Goal: Task Accomplishment & Management: Manage account settings

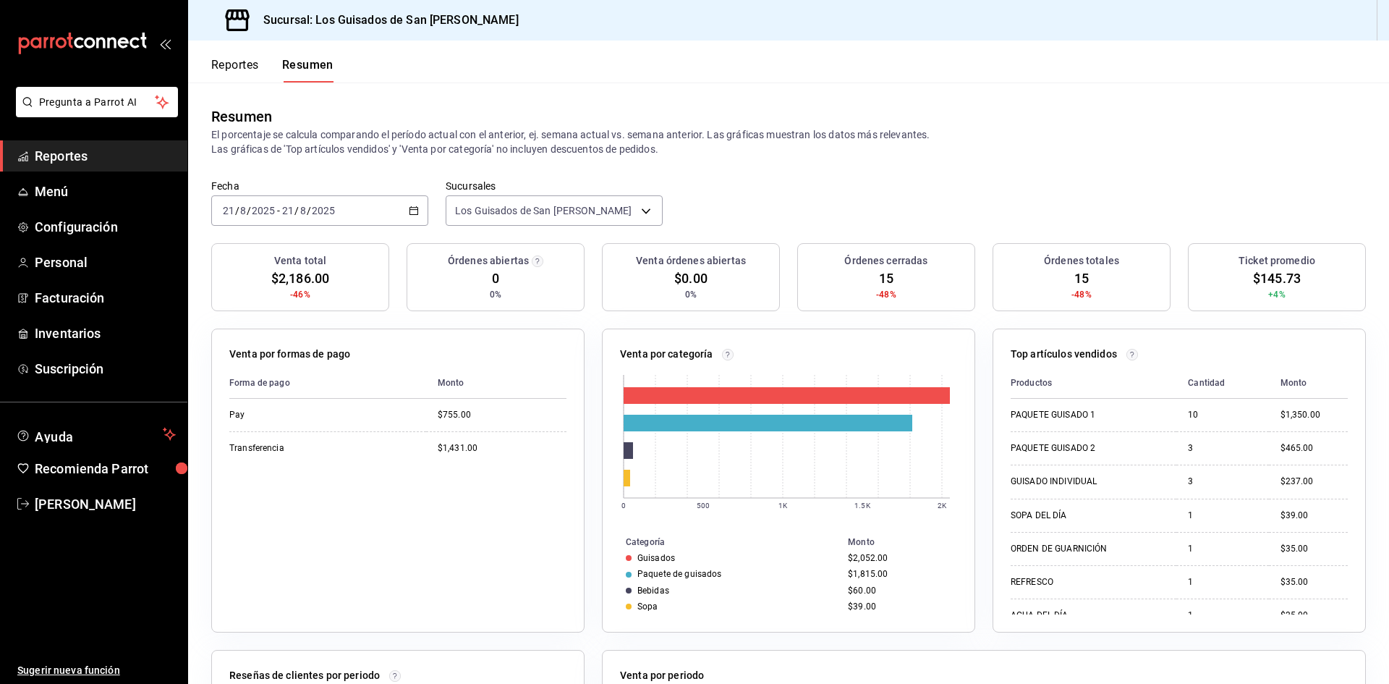
click at [419, 218] on div "[DATE] [DATE] - [DATE] [DATE]" at bounding box center [319, 210] width 217 height 30
click at [309, 260] on span "Hoy" at bounding box center [280, 254] width 112 height 15
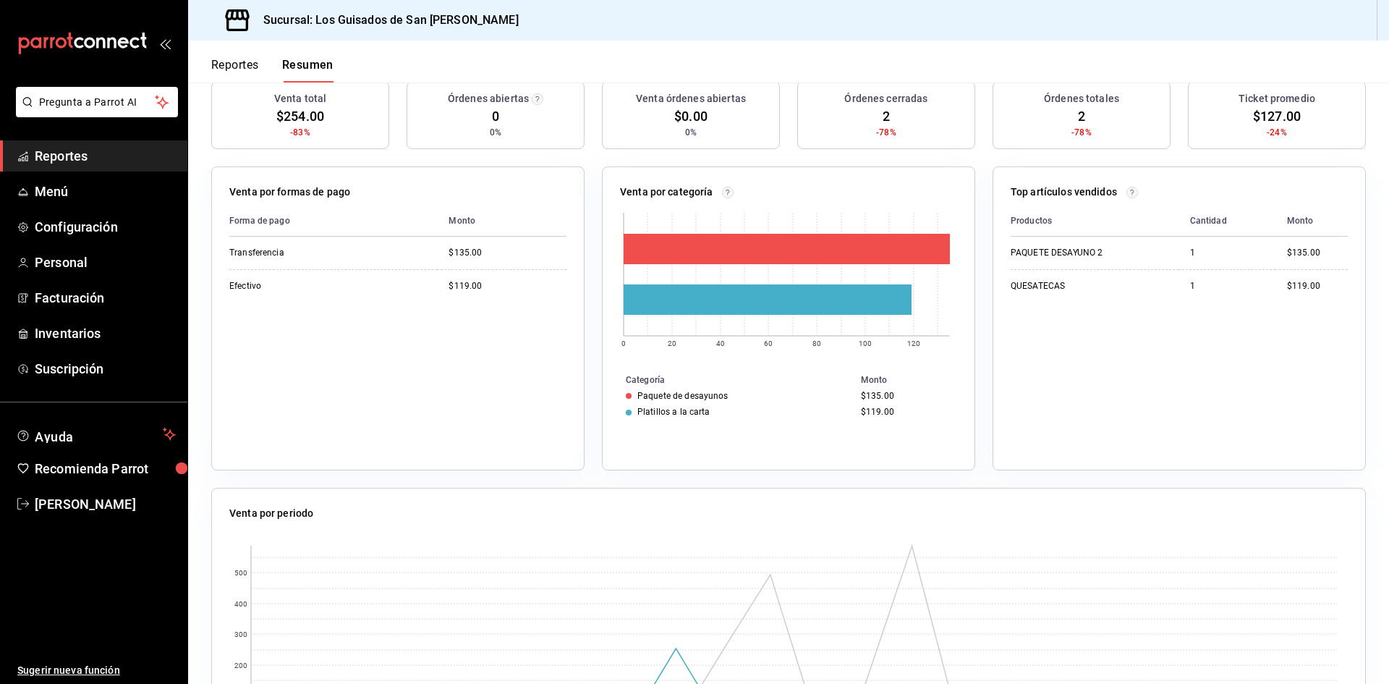
scroll to position [4, 0]
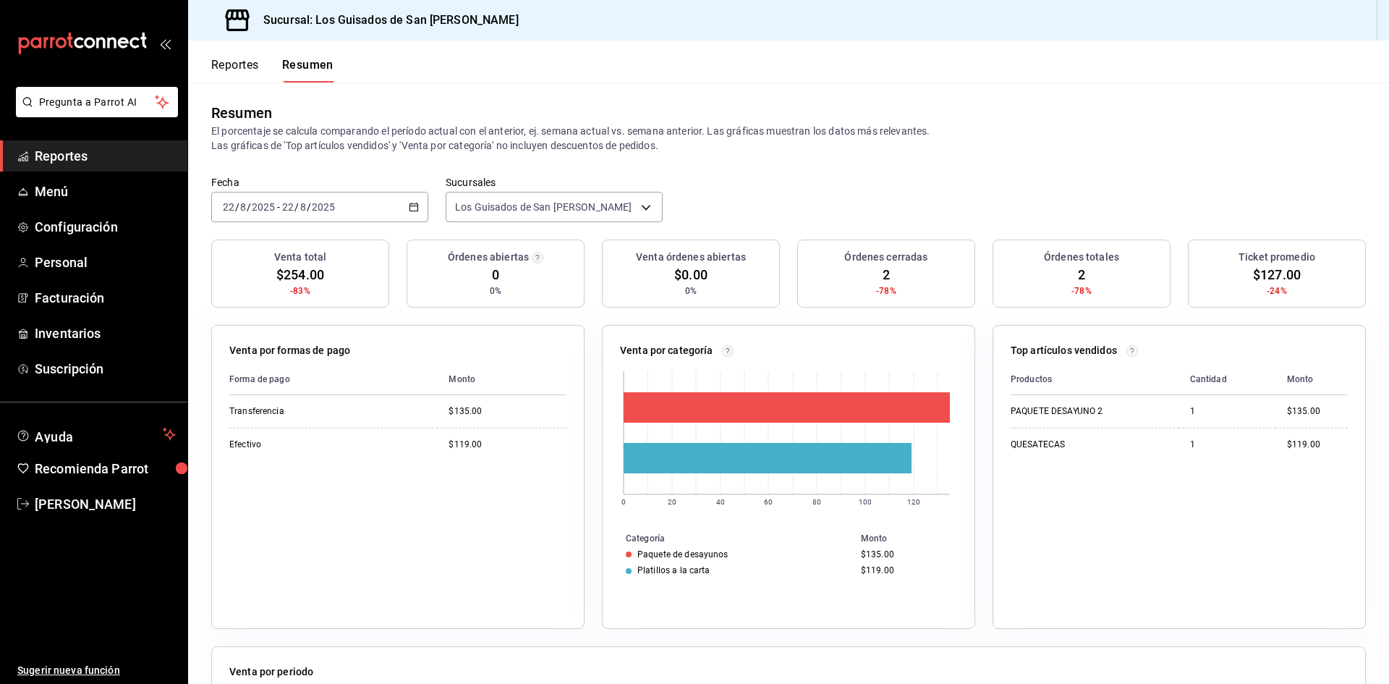
click at [251, 82] on button "Reportes" at bounding box center [235, 70] width 48 height 25
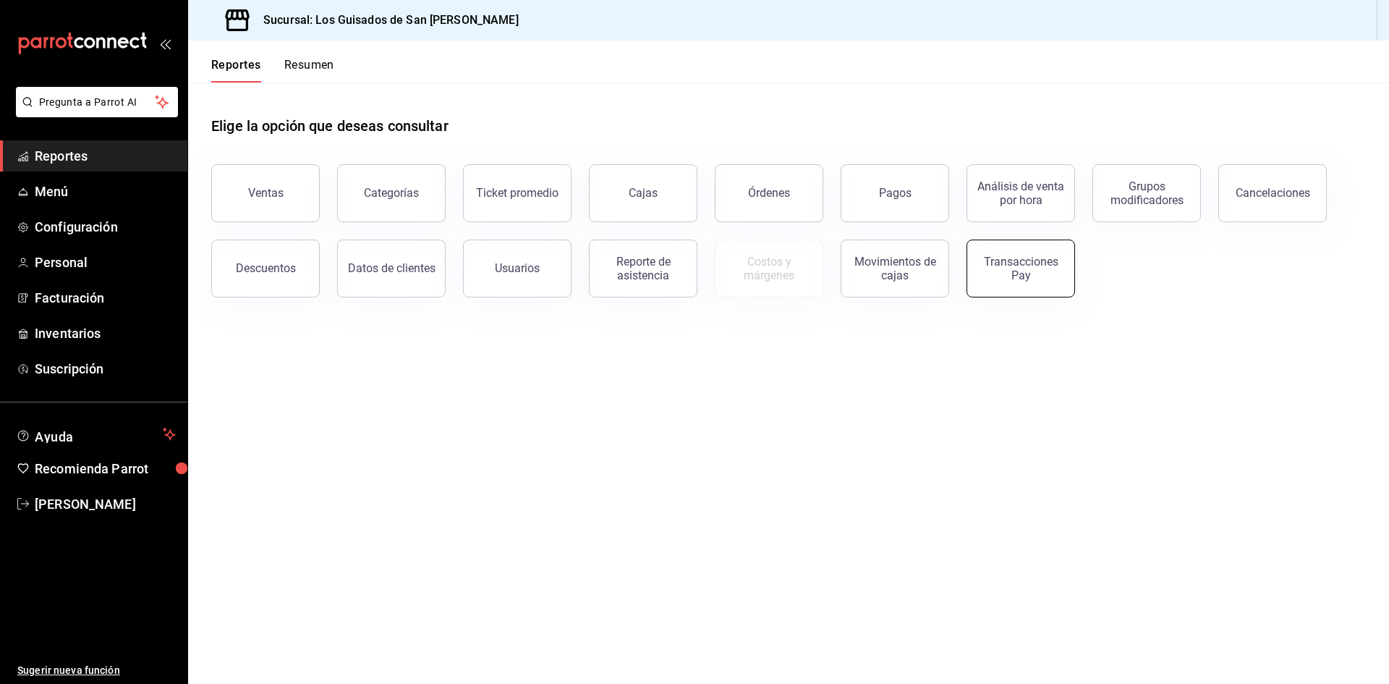
click at [998, 273] on div "Transacciones Pay" at bounding box center [1021, 268] width 90 height 27
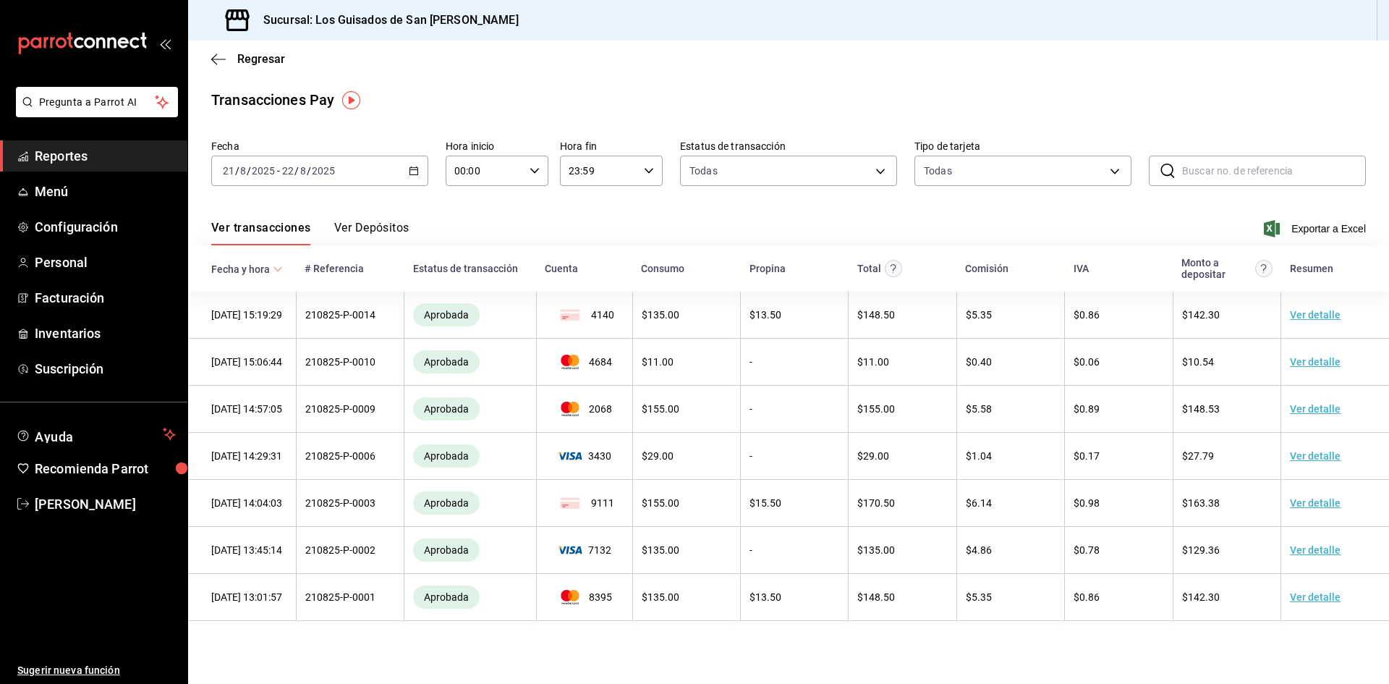
click at [379, 232] on button "Ver Depósitos" at bounding box center [371, 233] width 75 height 25
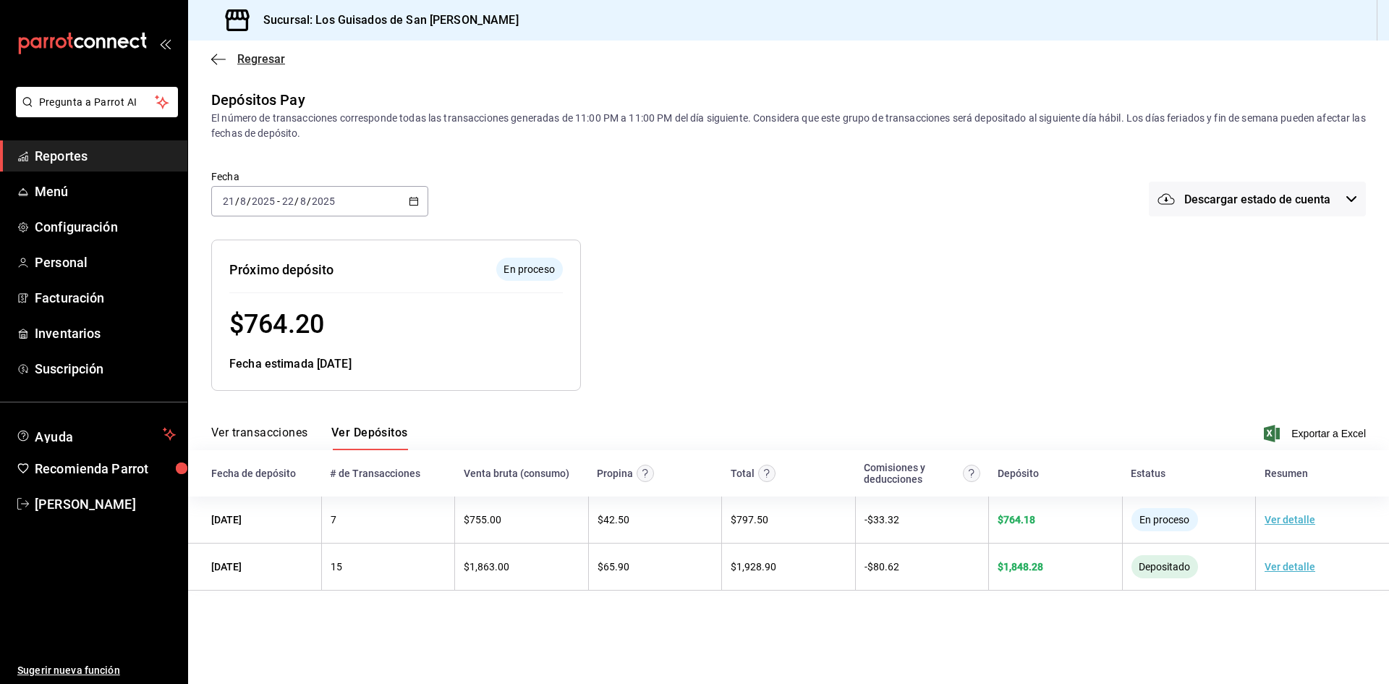
click at [232, 65] on span "Regresar" at bounding box center [248, 59] width 74 height 14
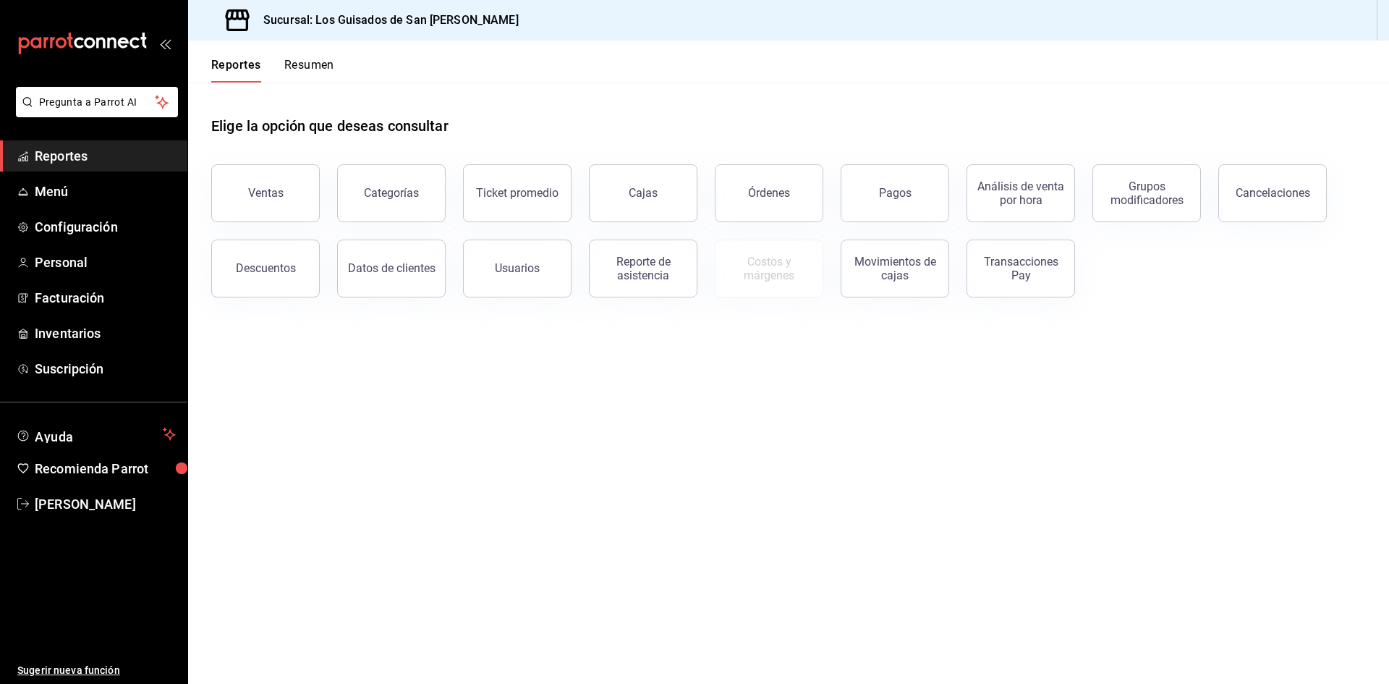
click at [321, 73] on button "Resumen" at bounding box center [309, 70] width 50 height 25
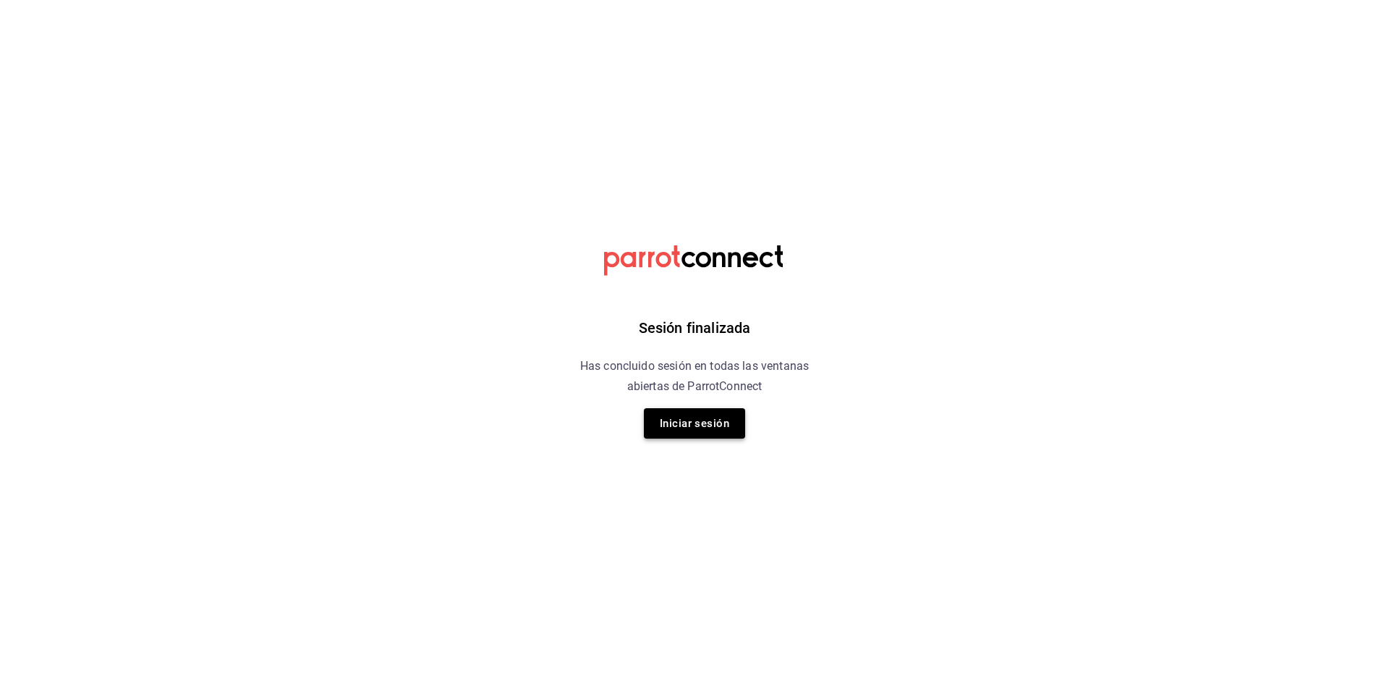
click at [702, 426] on button "Iniciar sesión" at bounding box center [694, 423] width 101 height 30
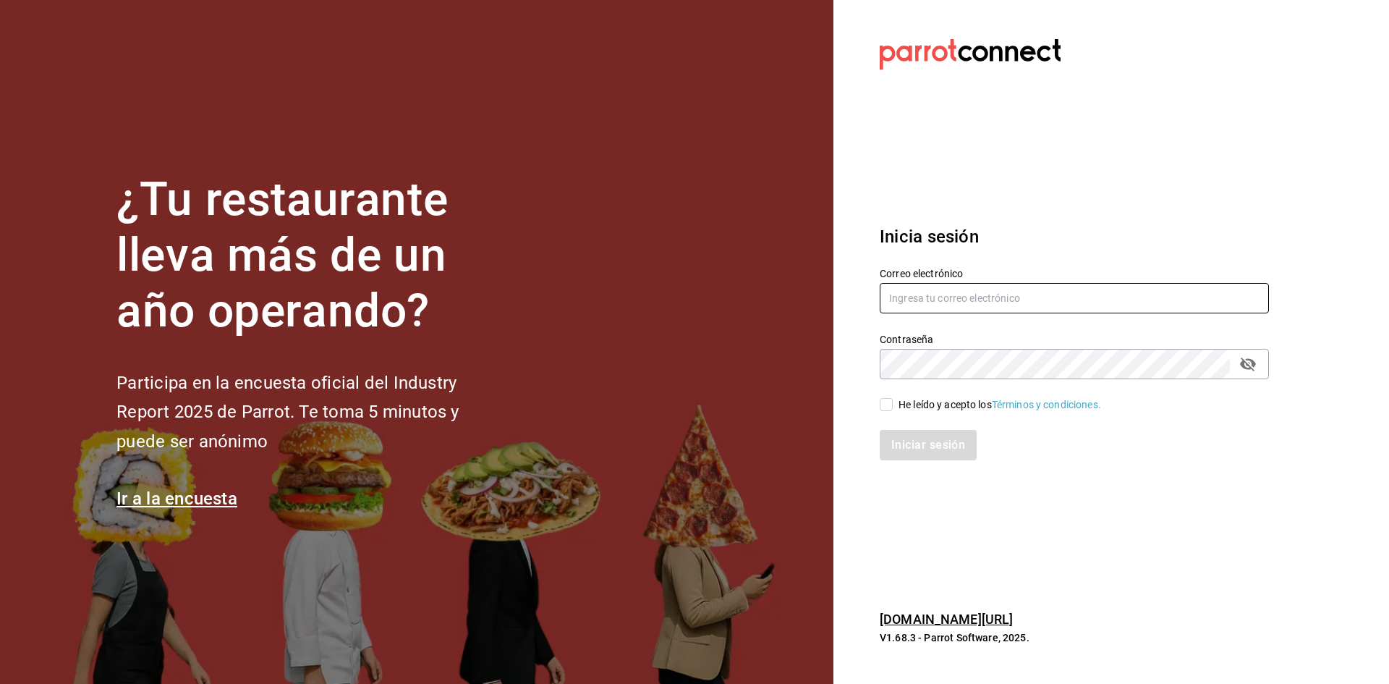
type input "[EMAIL_ADDRESS][DOMAIN_NAME]"
click at [883, 407] on input "He leído y acepto los Términos y condiciones." at bounding box center [886, 404] width 13 height 13
checkbox input "true"
click at [914, 448] on button "Iniciar sesión" at bounding box center [929, 445] width 98 height 30
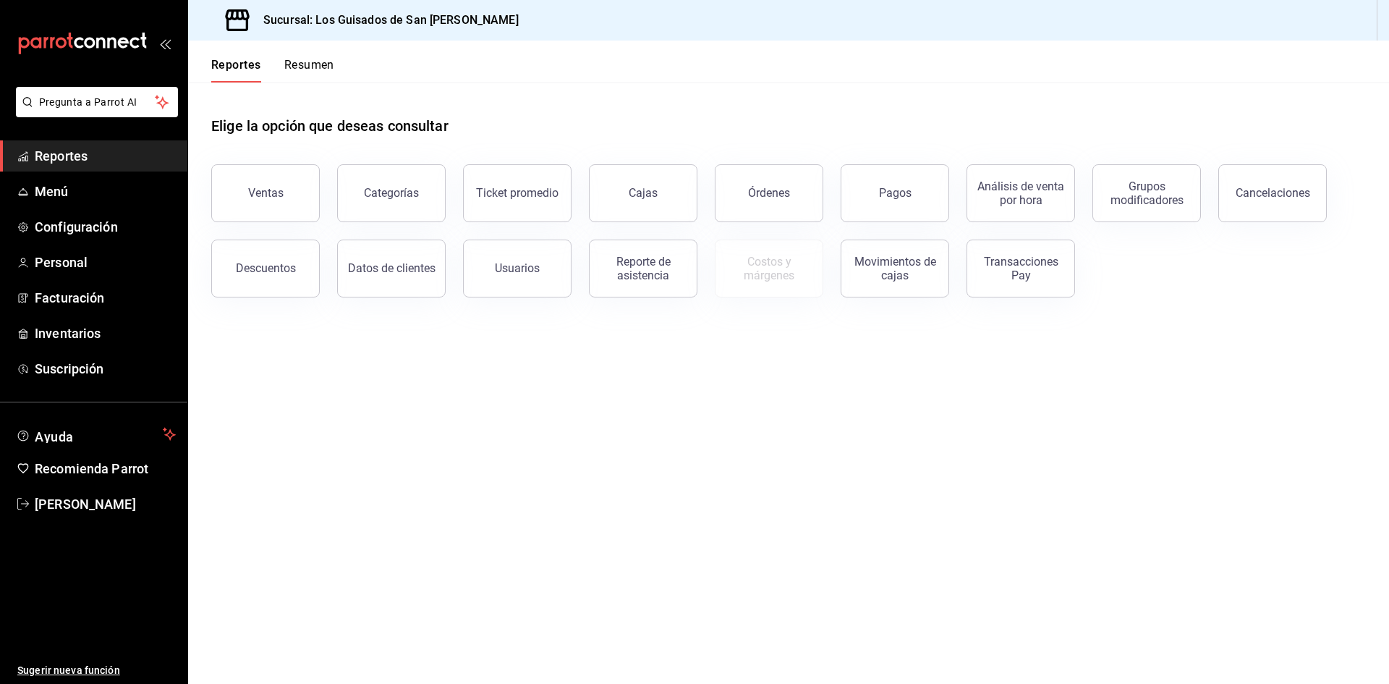
click at [315, 61] on button "Resumen" at bounding box center [309, 70] width 50 height 25
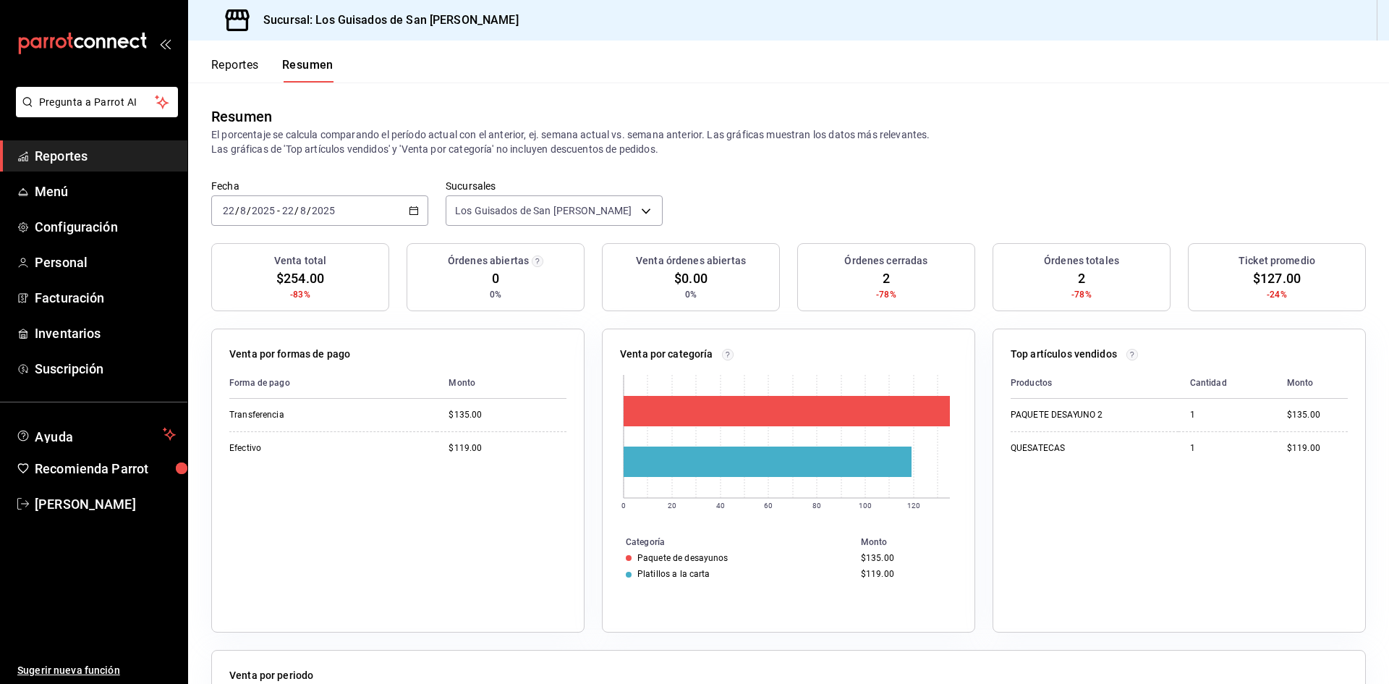
click at [312, 67] on button "Resumen" at bounding box center [307, 70] width 51 height 25
click at [415, 212] on \(Stroke\) "button" at bounding box center [413, 211] width 9 height 8
click at [294, 252] on span "Hoy" at bounding box center [280, 254] width 112 height 15
click at [129, 464] on span "Recomienda Parrot" at bounding box center [105, 469] width 141 height 20
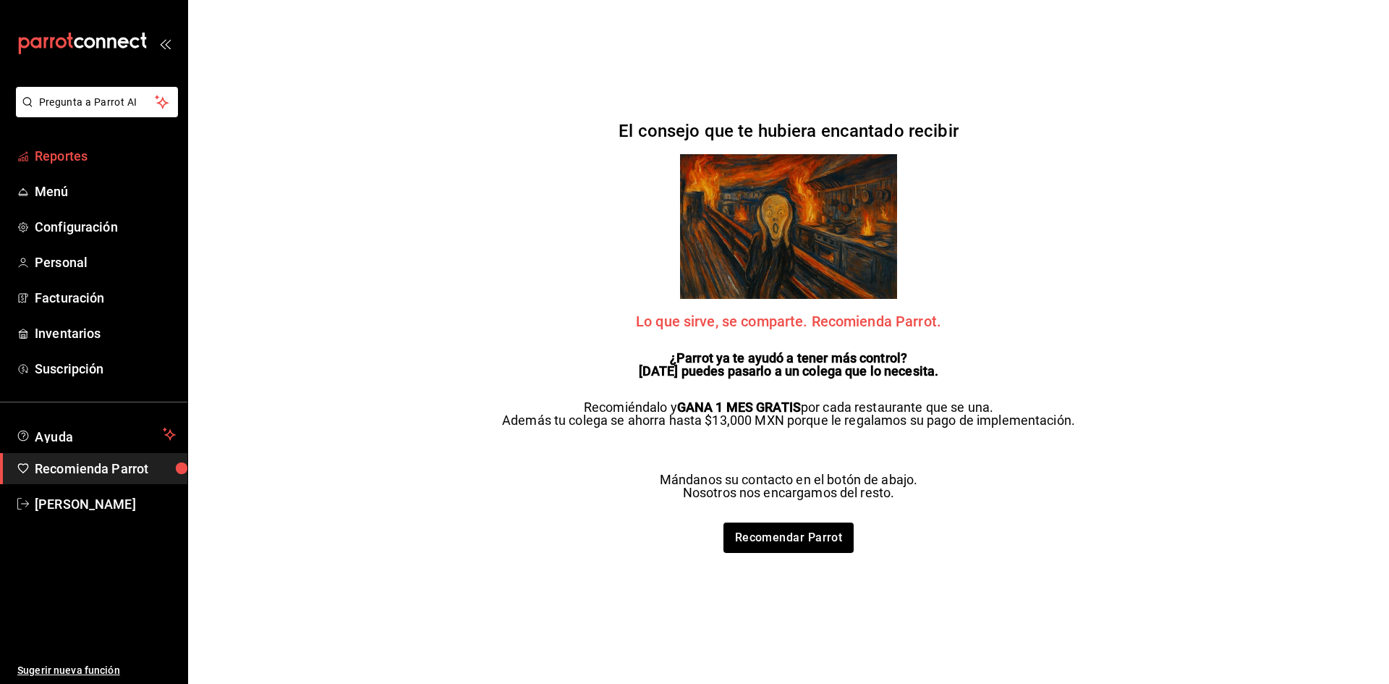
click at [113, 147] on span "Reportes" at bounding box center [105, 156] width 141 height 20
